Goal: Find specific page/section: Find specific page/section

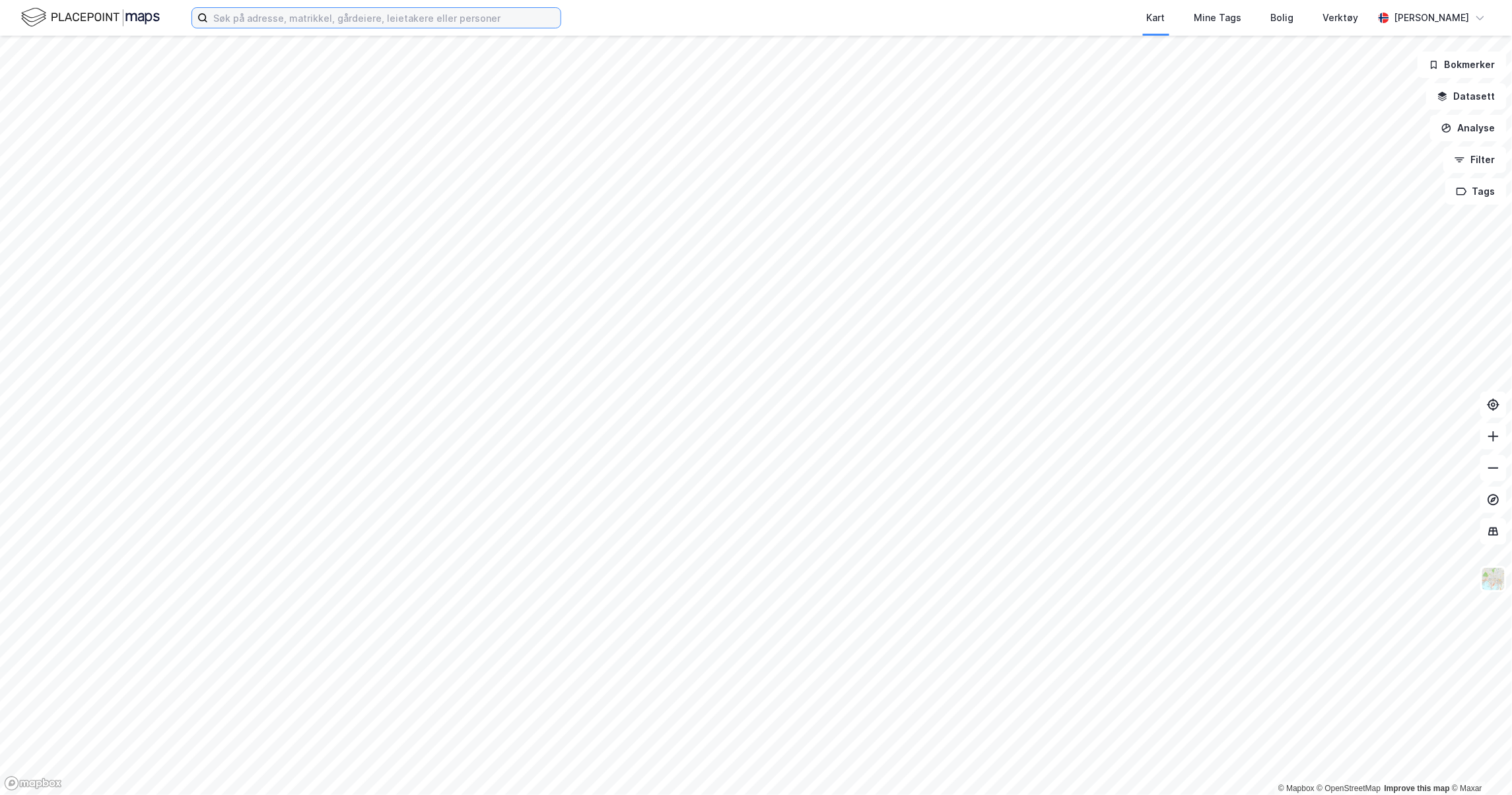
click at [223, 11] on input at bounding box center [384, 18] width 352 height 19
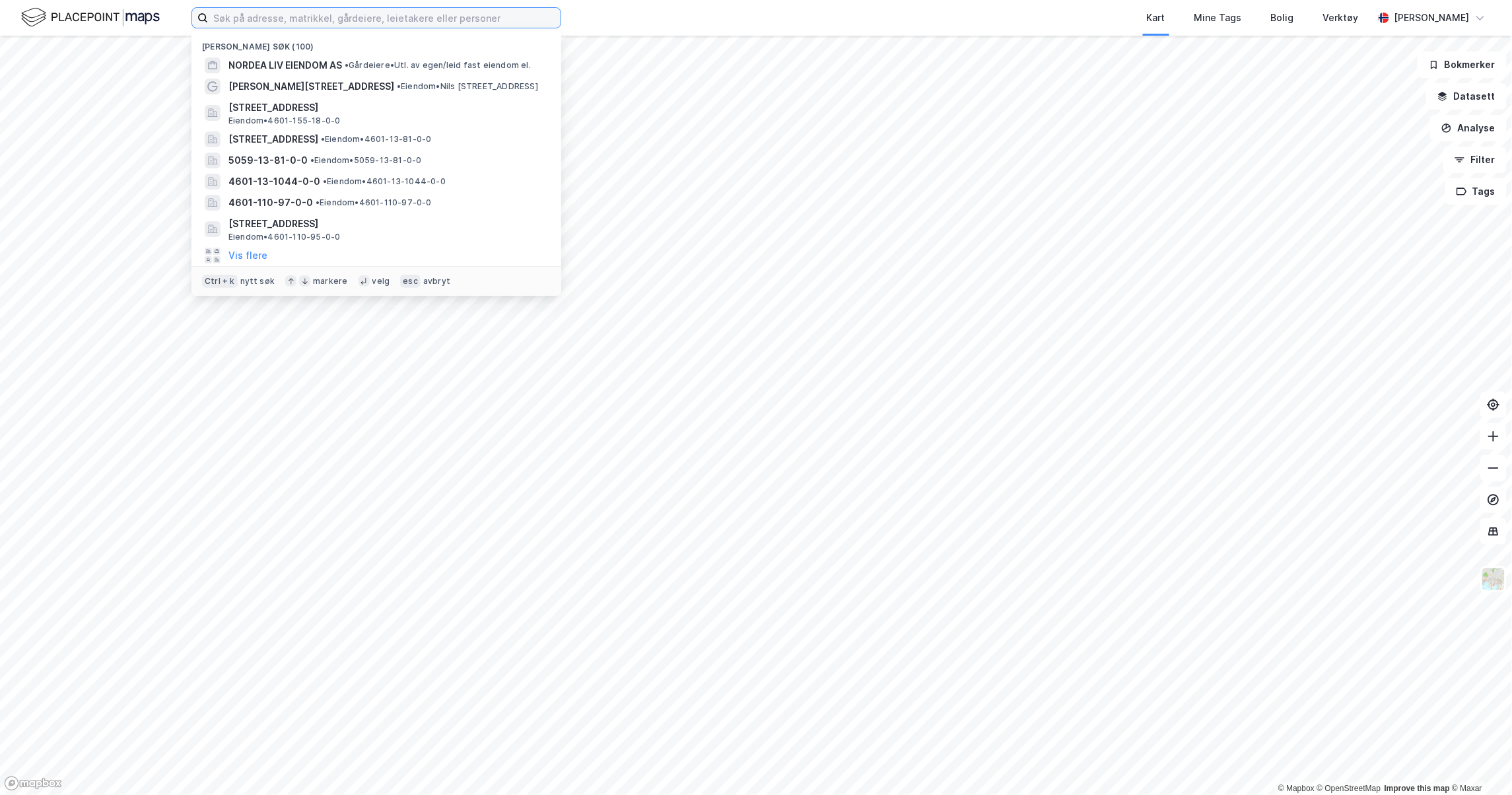
paste input "Auglendsmyrå 3B"
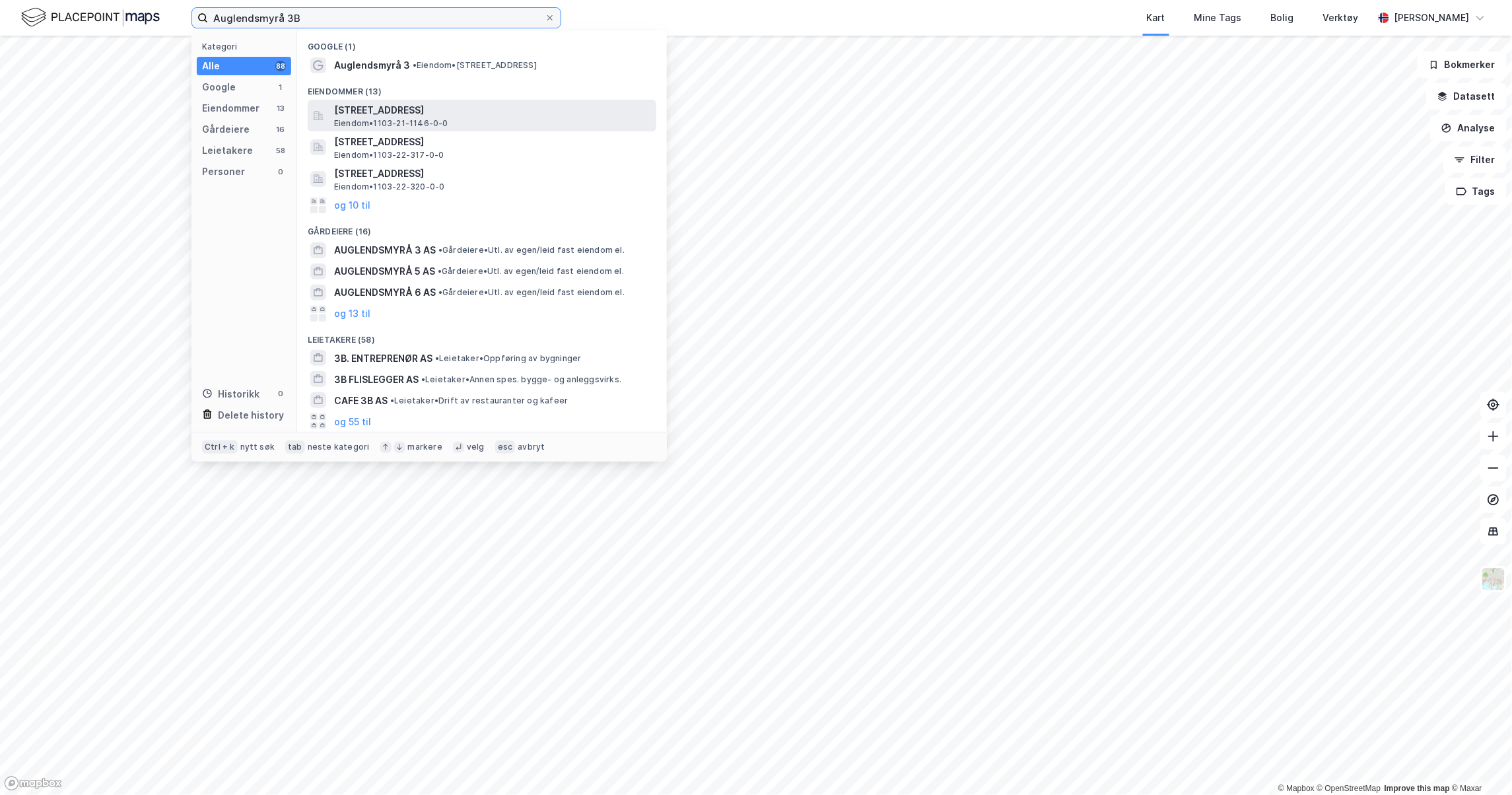
type input "Auglendsmyrå 3B"
click at [375, 112] on span "[STREET_ADDRESS]" at bounding box center [493, 110] width 317 height 16
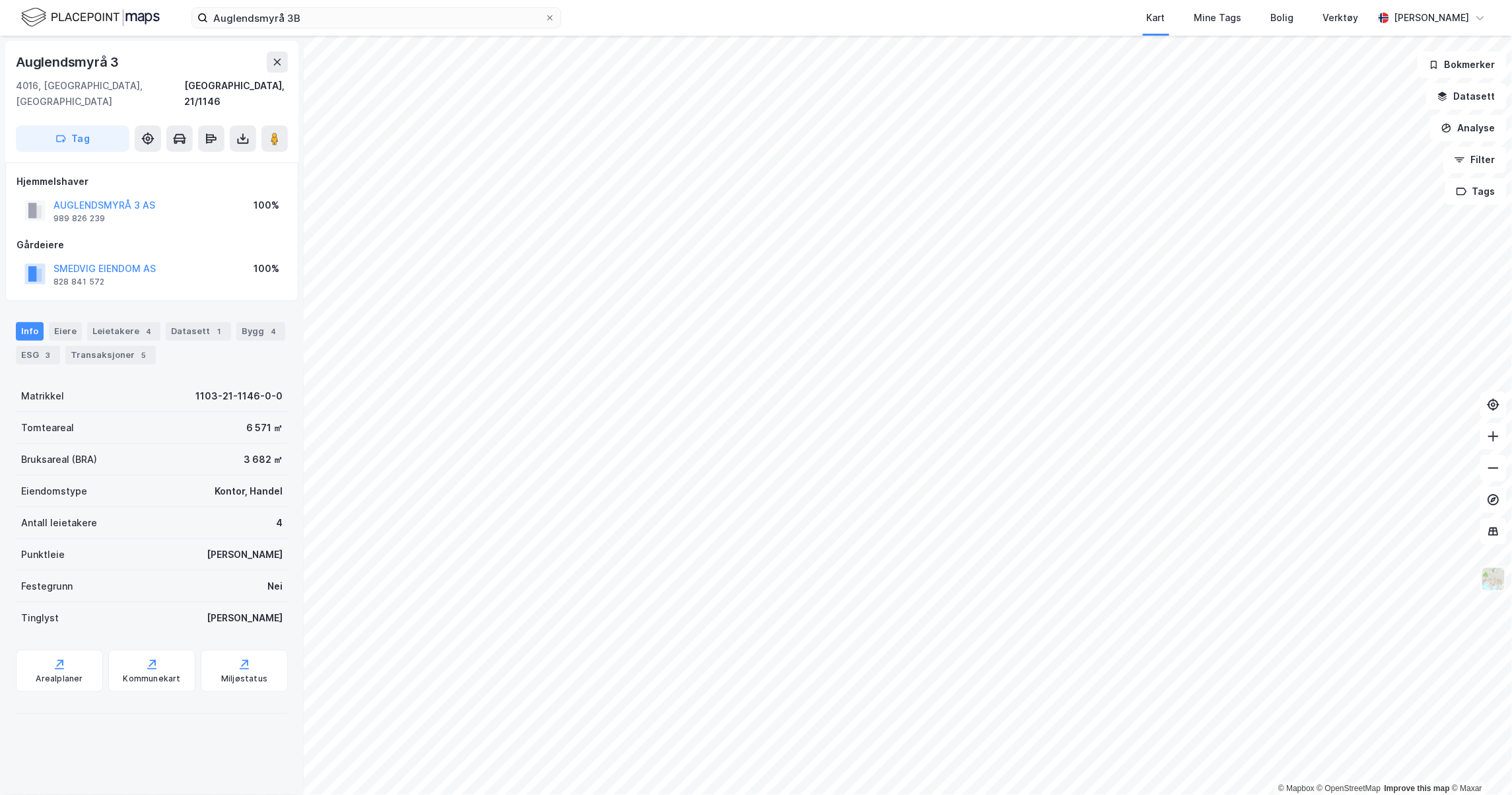
click at [1490, 574] on img at bounding box center [1493, 579] width 25 height 25
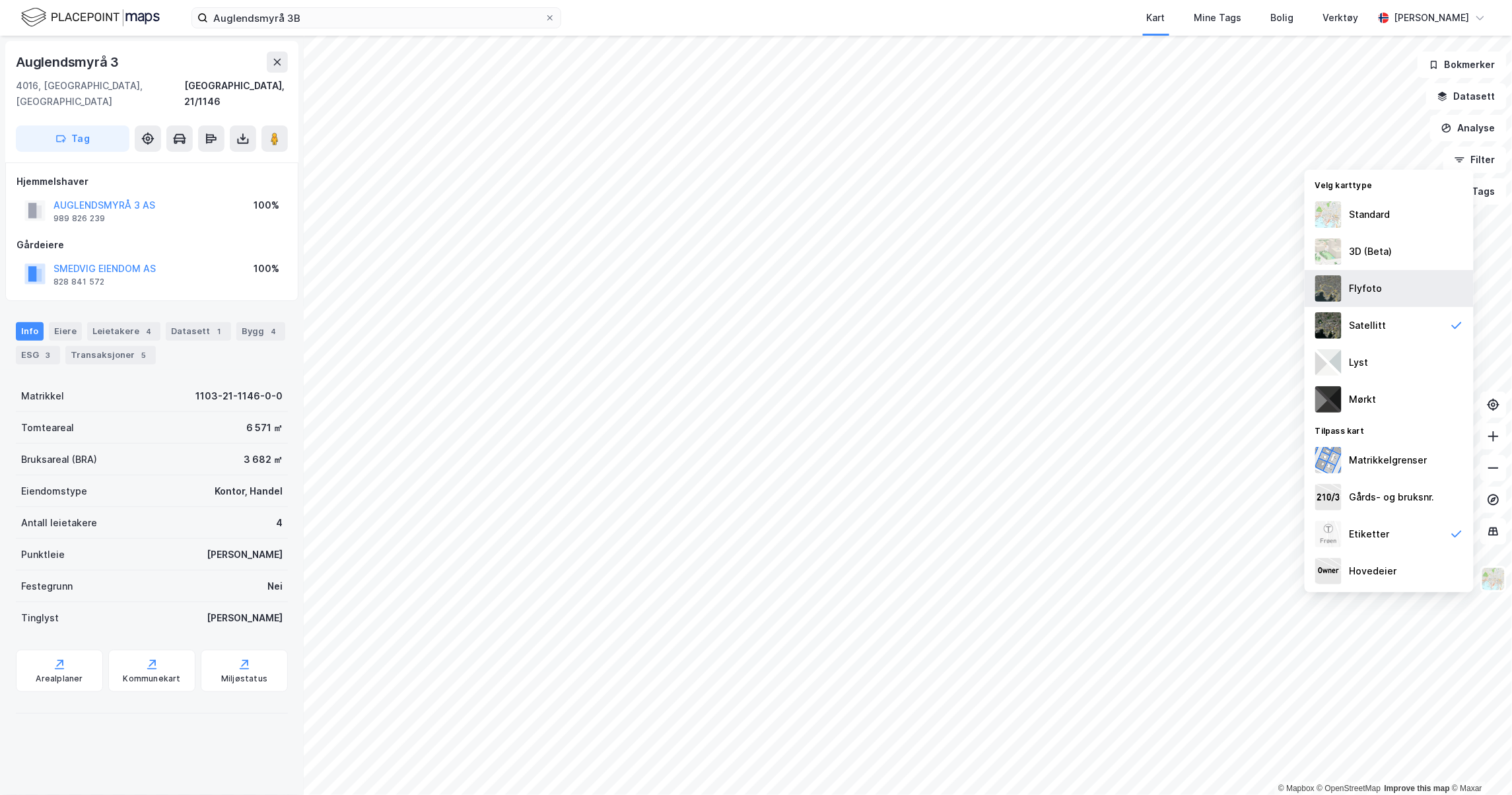
click at [1406, 304] on div "Flyfoto" at bounding box center [1390, 289] width 169 height 37
click at [281, 132] on icon at bounding box center [274, 138] width 13 height 13
